Goal: Find specific page/section: Find specific page/section

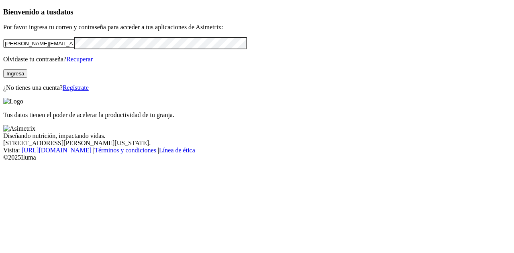
drag, startPoint x: 108, startPoint y: 56, endPoint x: 0, endPoint y: 17, distance: 114.6
click at [3, 20] on div "Bienvenido a tus datos Por favor ingresa tu correo y contraseña para acceder a …" at bounding box center [256, 50] width 507 height 84
type input "[PERSON_NAME][EMAIL_ADDRESS][DOMAIN_NAME]"
click input "submit" at bounding box center [0, 0] width 0 height 0
